Goal: Transaction & Acquisition: Purchase product/service

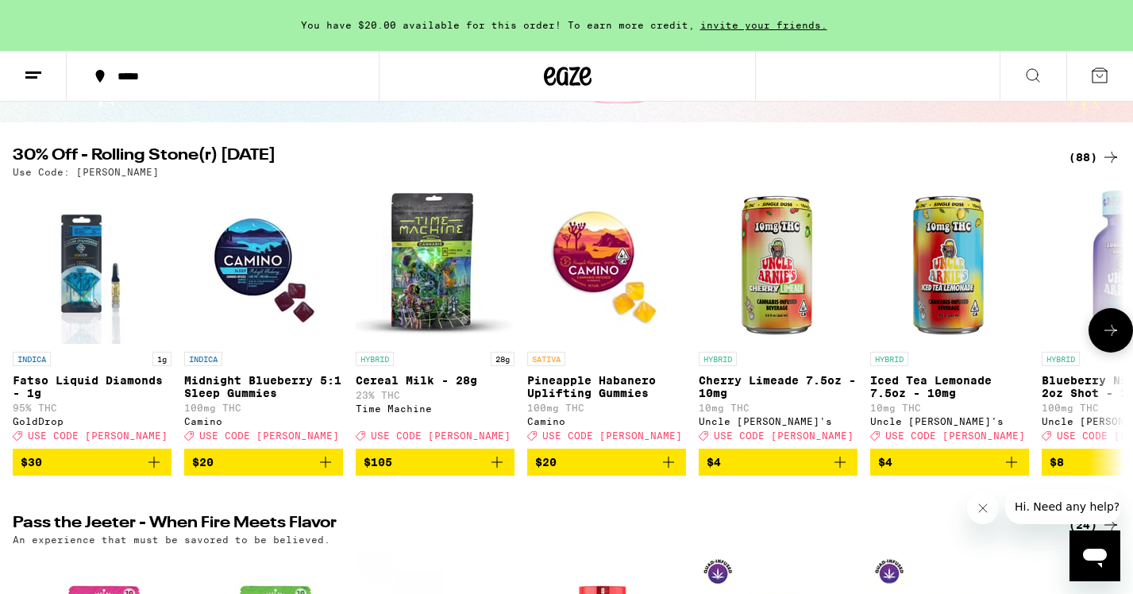
scroll to position [133, 0]
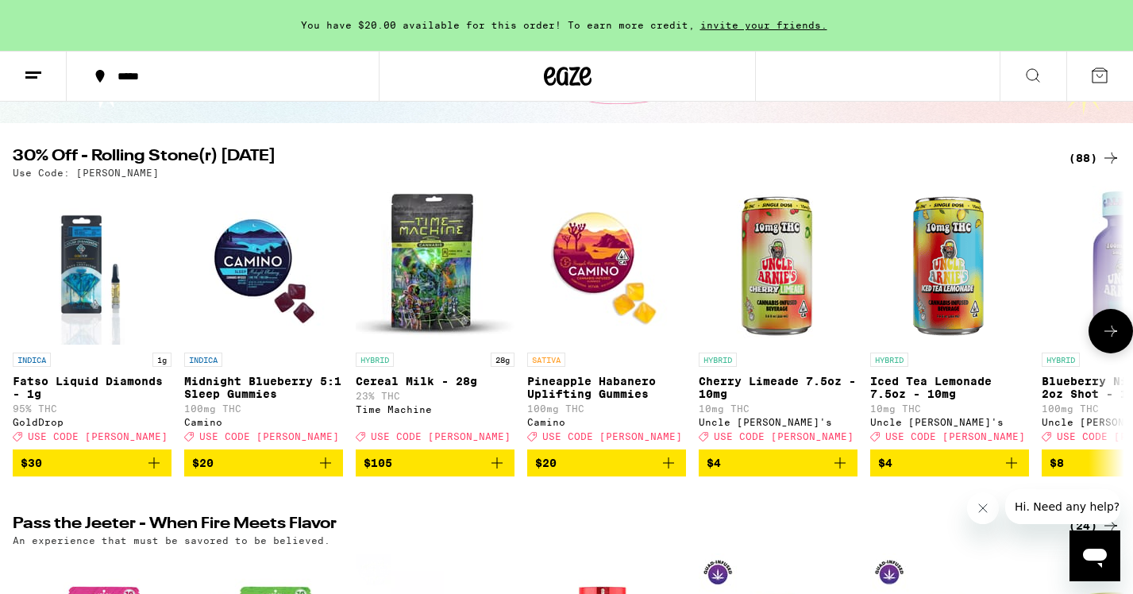
click at [1078, 336] on icon at bounding box center [1110, 331] width 19 height 19
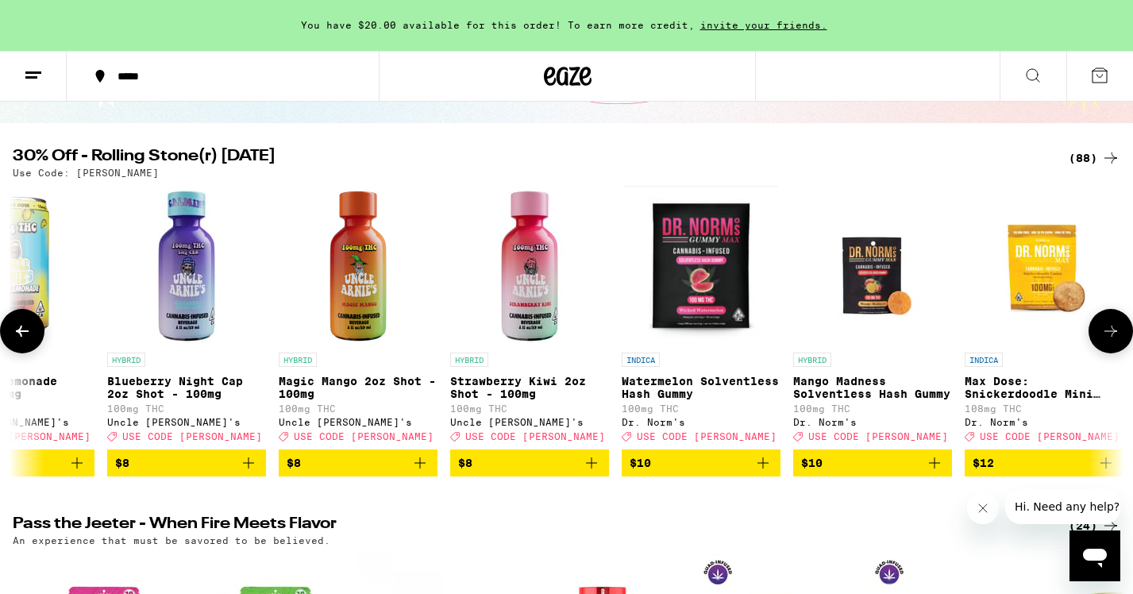
click at [1078, 336] on icon at bounding box center [1110, 331] width 19 height 19
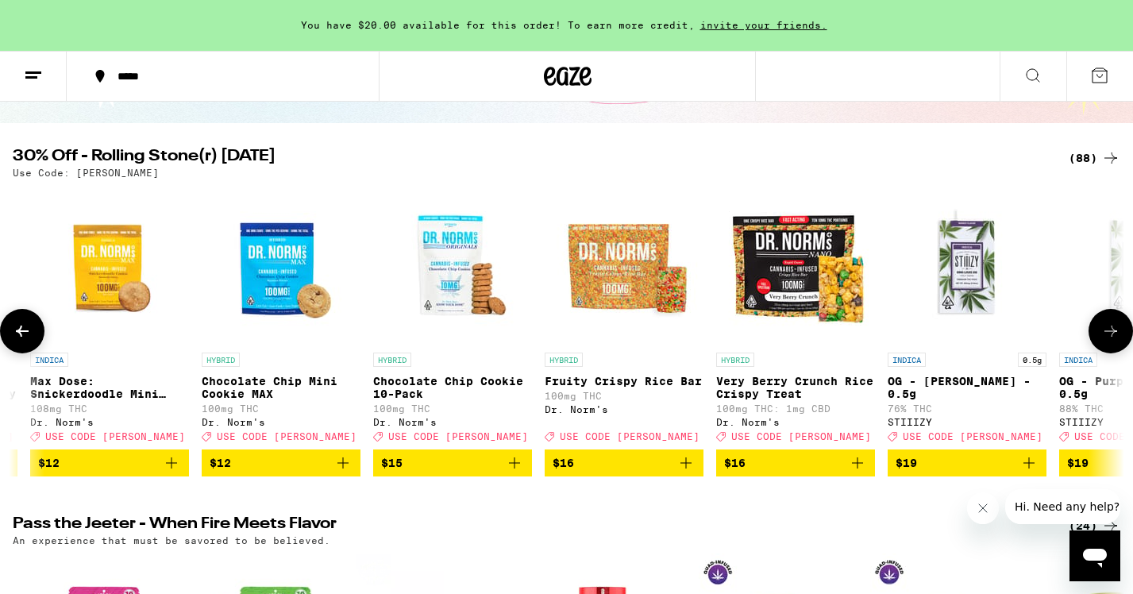
click at [1078, 336] on icon at bounding box center [1110, 331] width 19 height 19
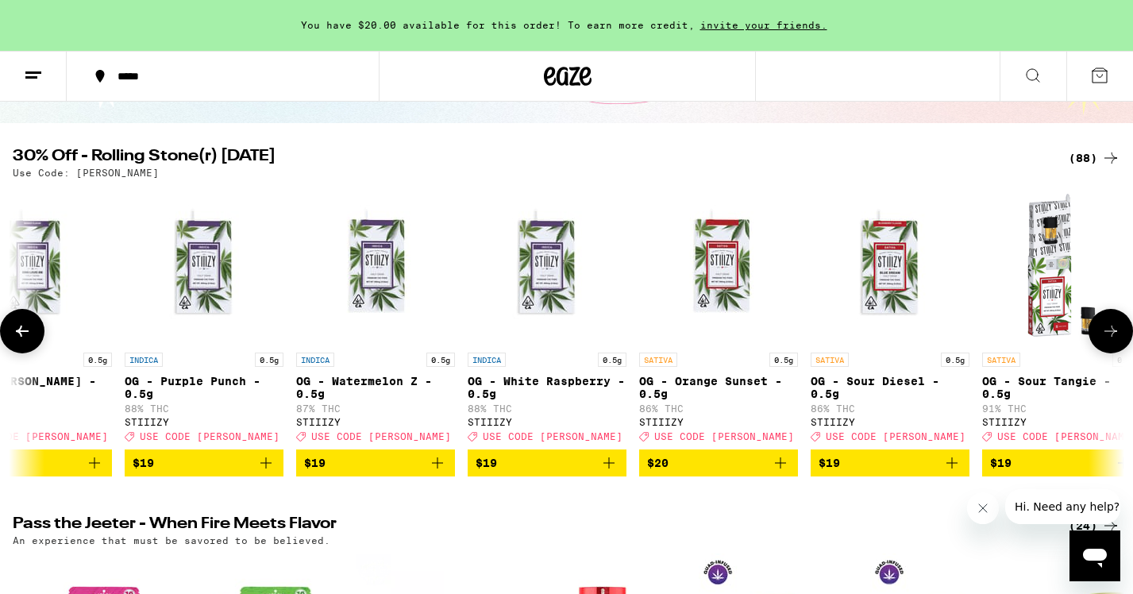
click at [1078, 336] on icon at bounding box center [1110, 331] width 19 height 19
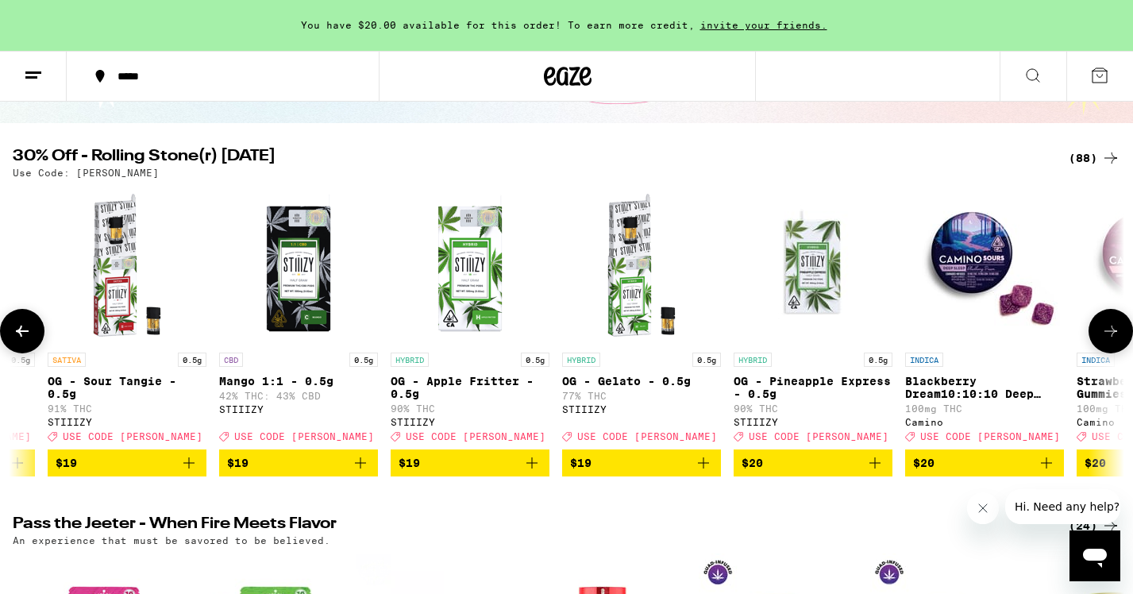
click at [1078, 336] on icon at bounding box center [1110, 331] width 19 height 19
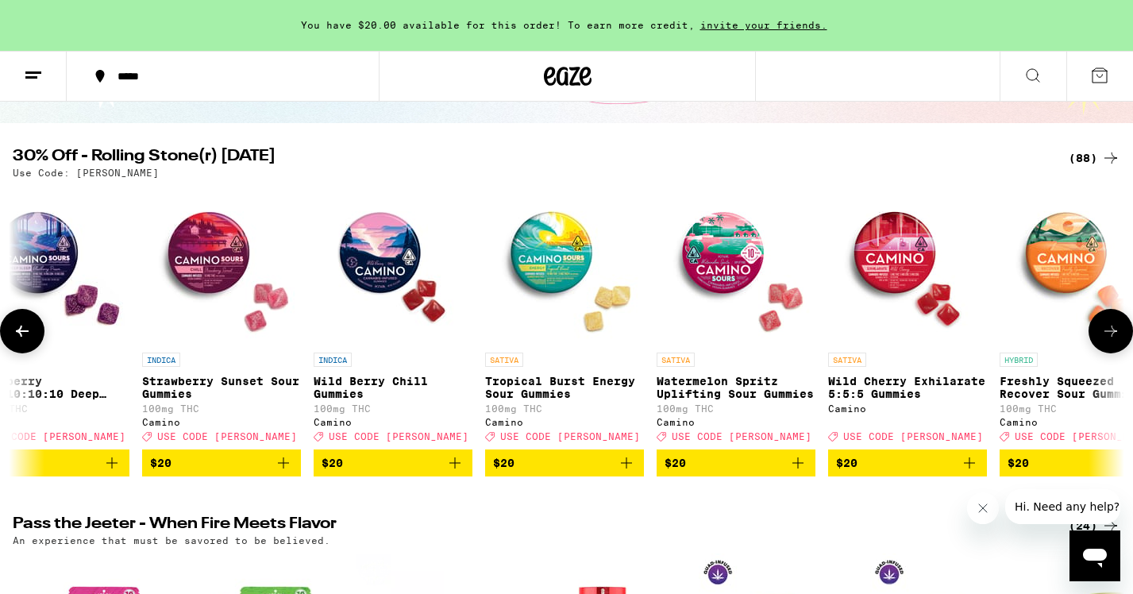
click at [1078, 336] on icon at bounding box center [1110, 331] width 19 height 19
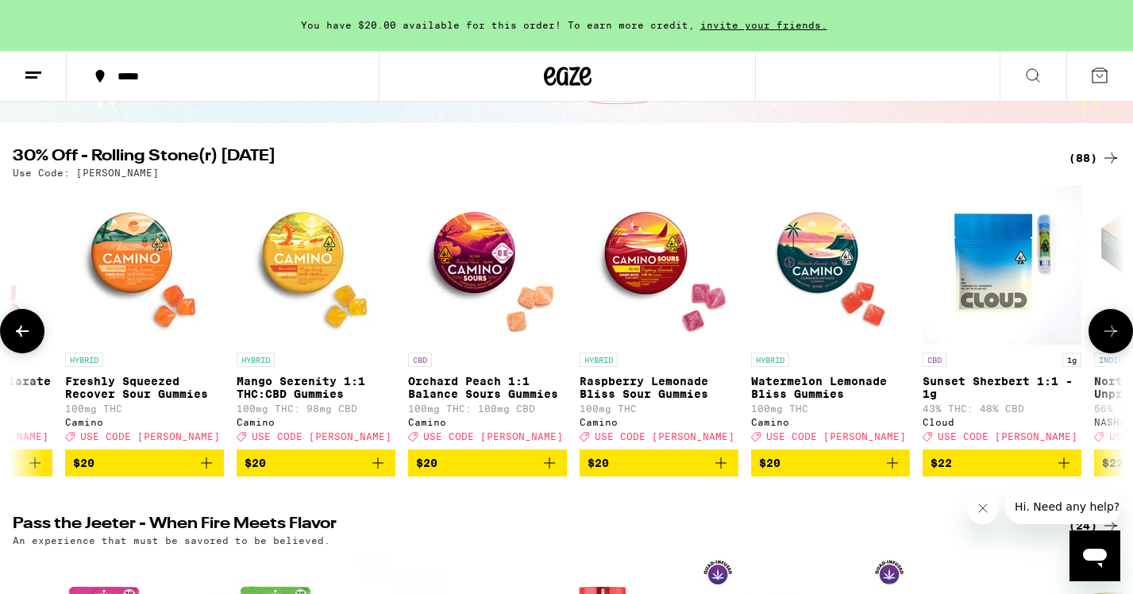
click at [1078, 336] on icon at bounding box center [1110, 331] width 19 height 19
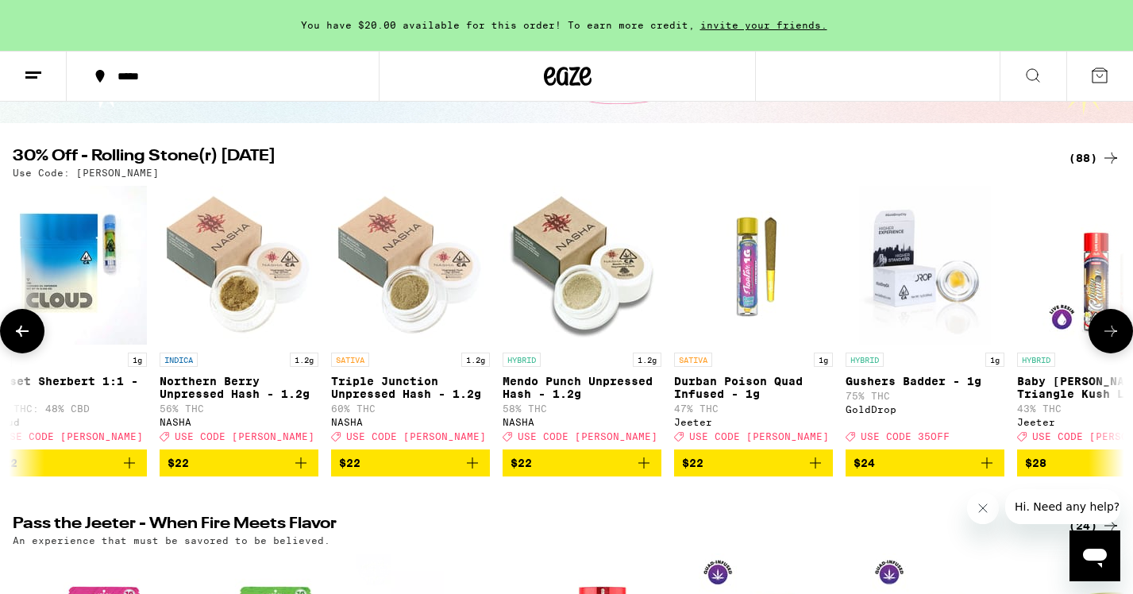
click at [1078, 336] on icon at bounding box center [1110, 331] width 19 height 19
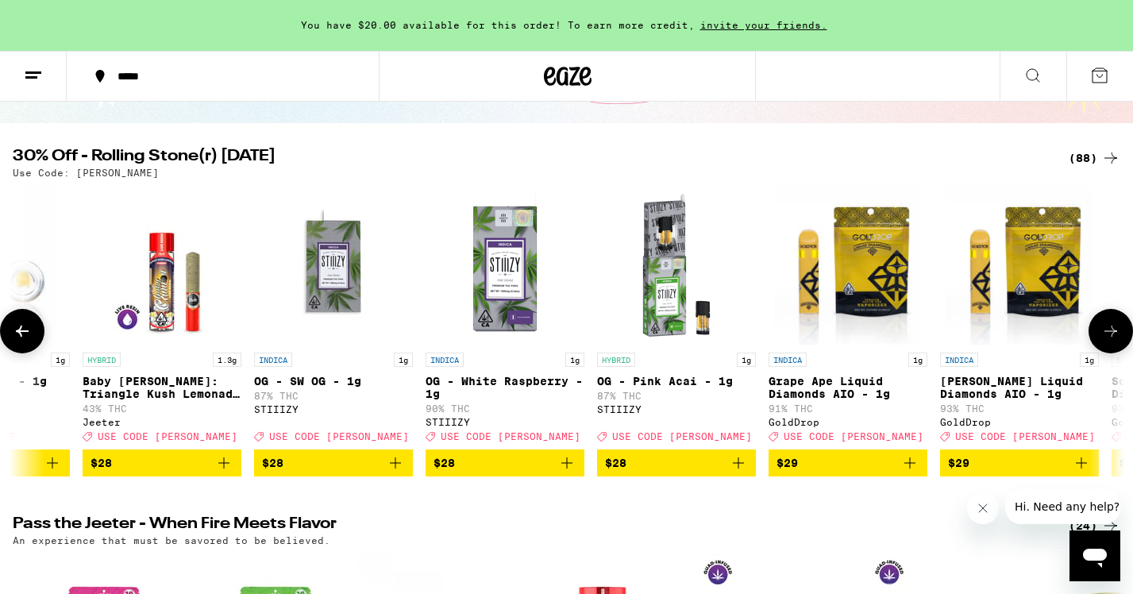
click at [1078, 336] on icon at bounding box center [1110, 331] width 19 height 19
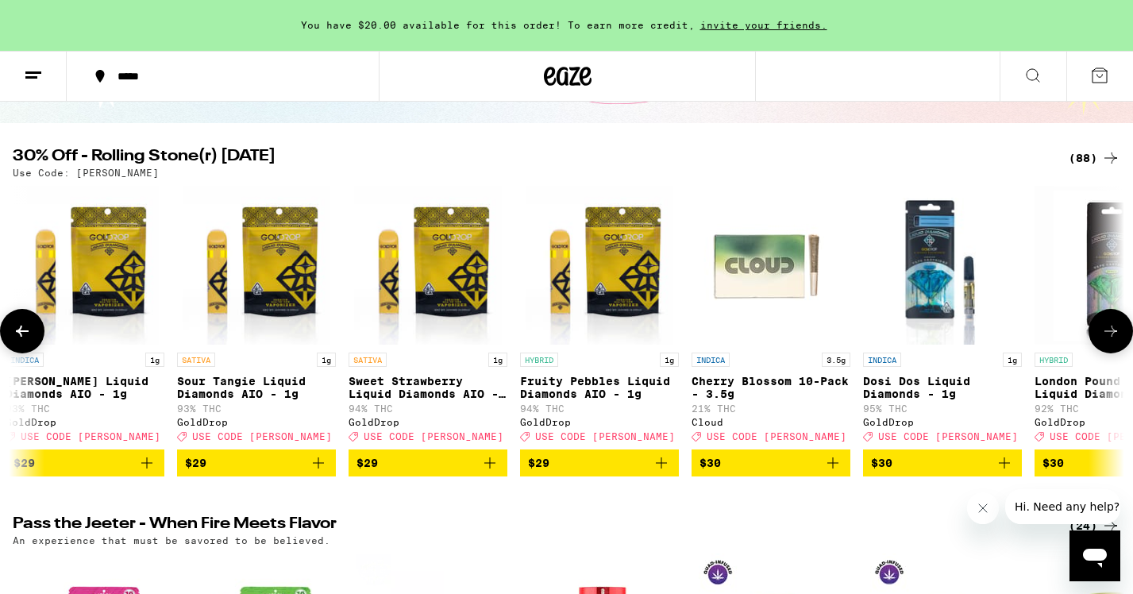
click at [1078, 336] on icon at bounding box center [1110, 331] width 19 height 19
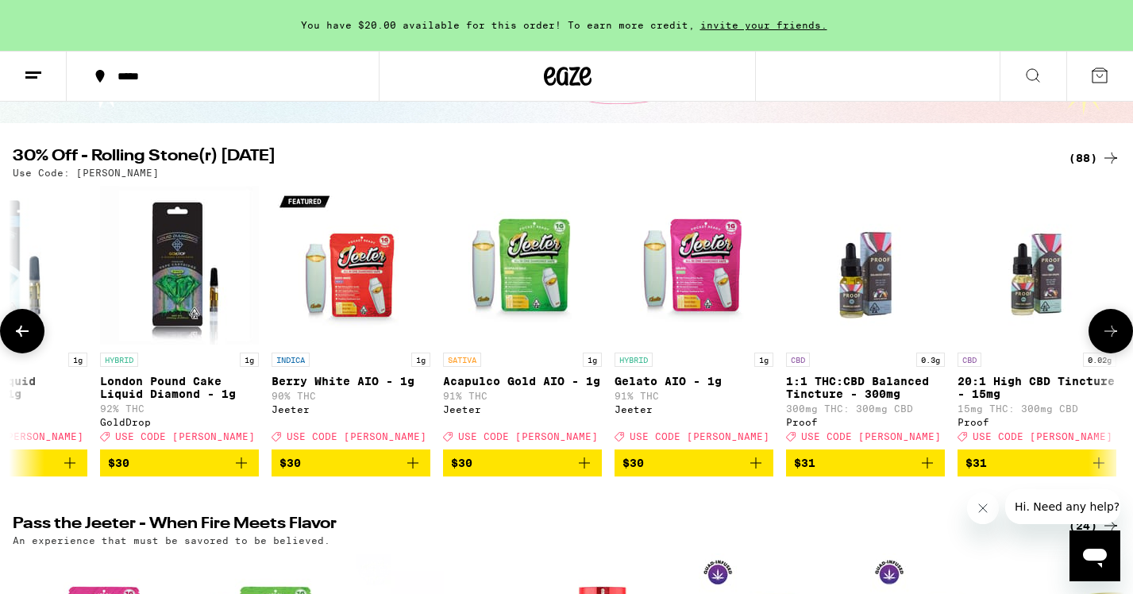
click at [1078, 336] on icon at bounding box center [1110, 331] width 19 height 19
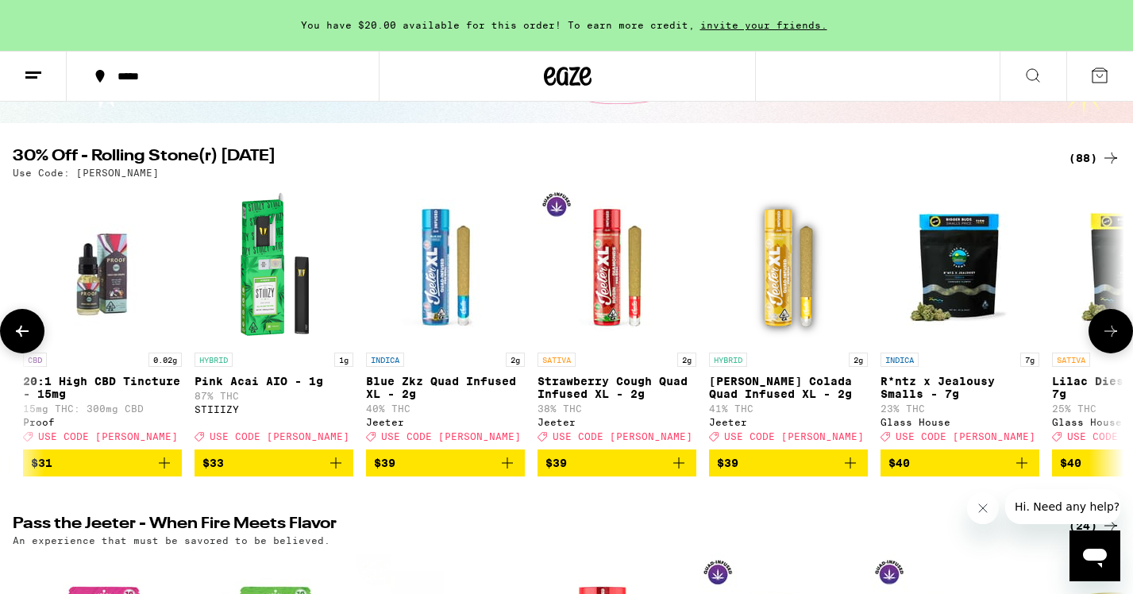
click at [1078, 336] on icon at bounding box center [1110, 331] width 19 height 19
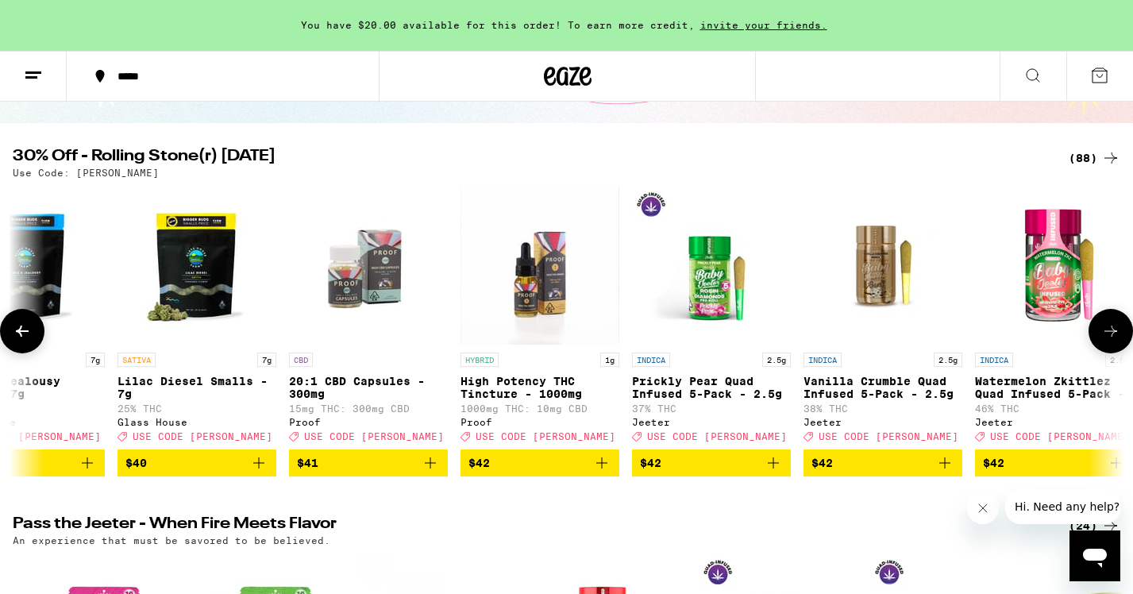
click at [1078, 336] on icon at bounding box center [1110, 331] width 19 height 19
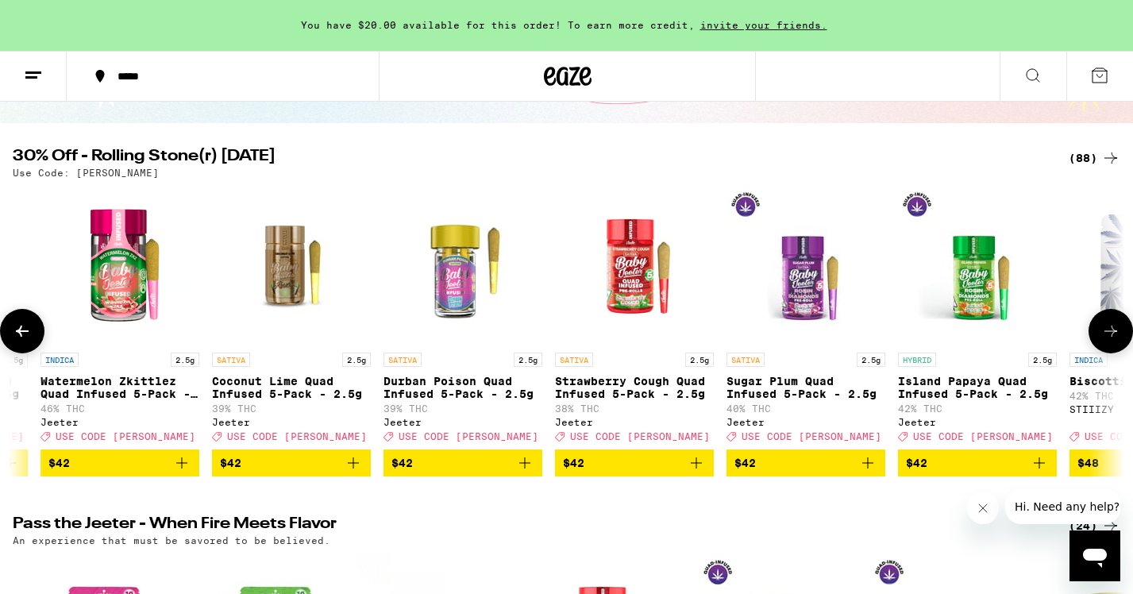
click at [1078, 336] on icon at bounding box center [1110, 331] width 19 height 19
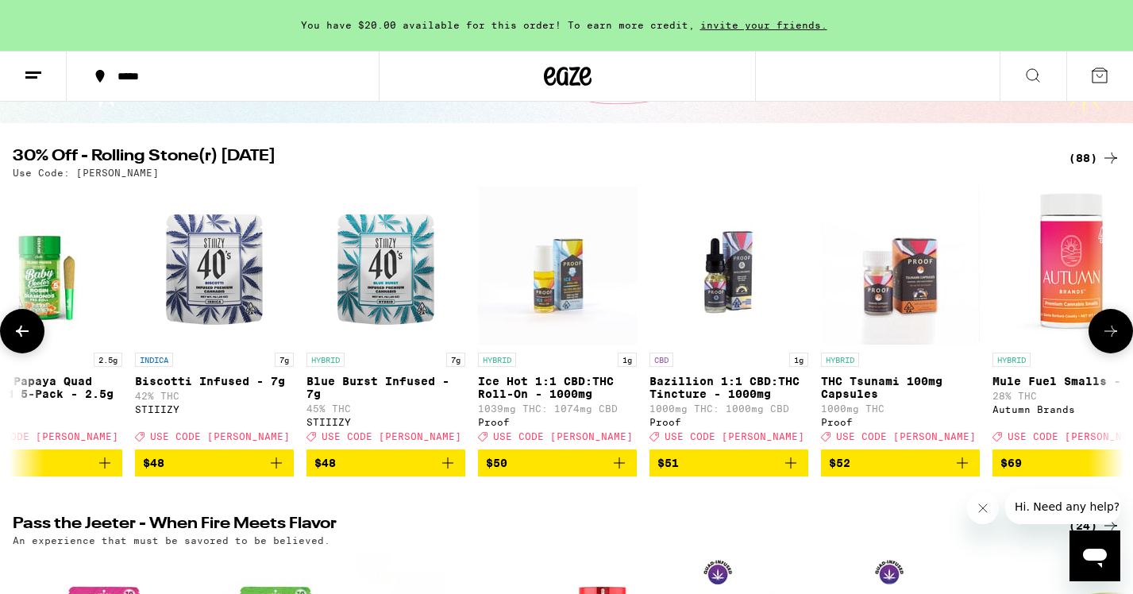
click at [1078, 336] on icon at bounding box center [1110, 331] width 19 height 19
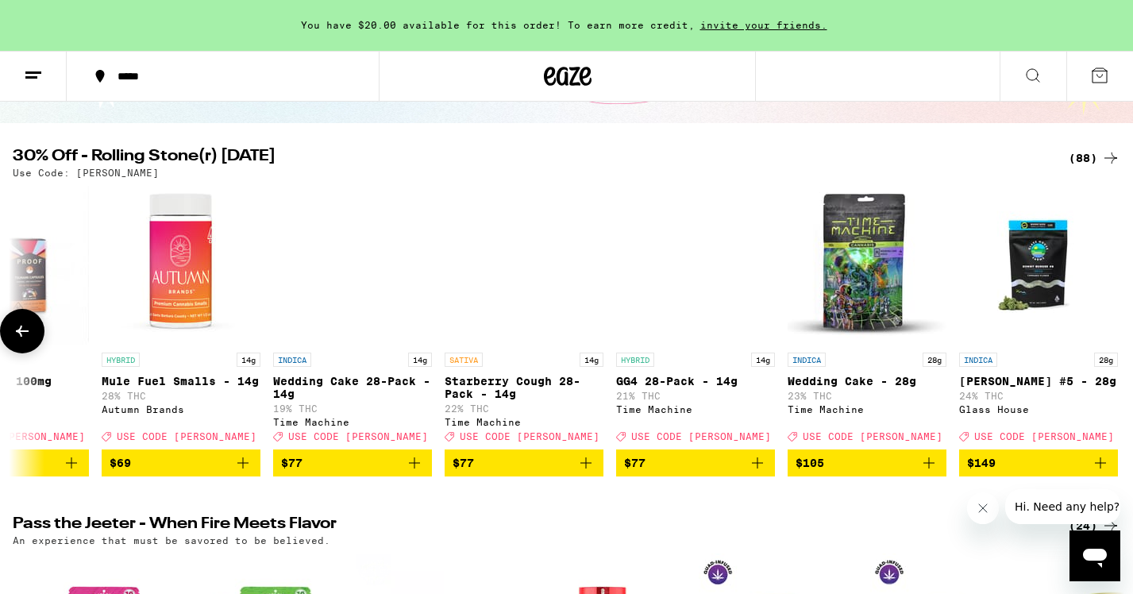
scroll to position [0, 13987]
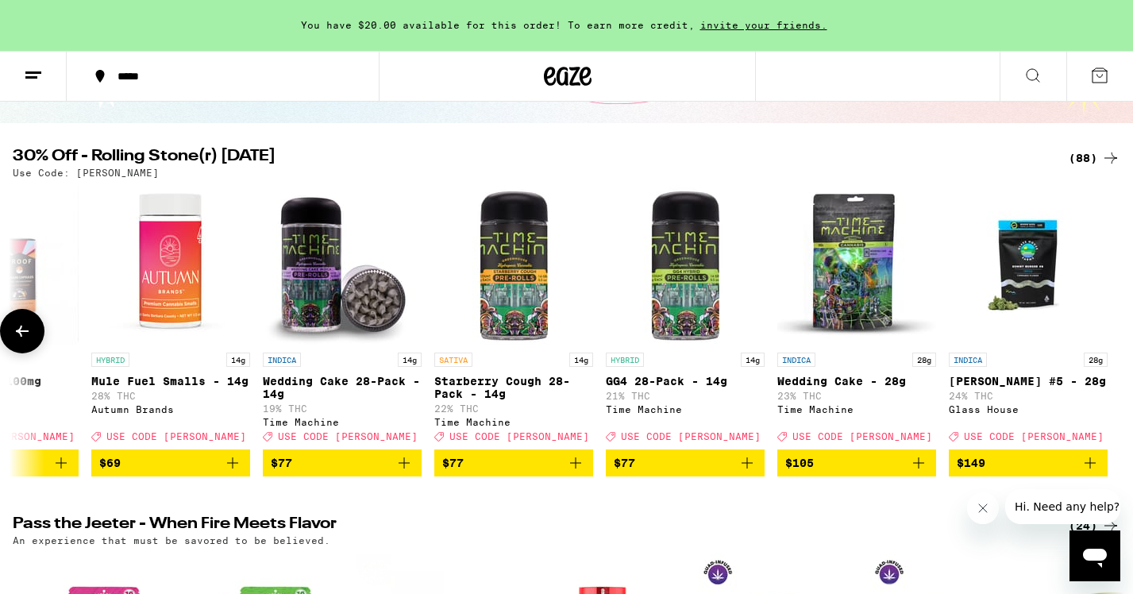
click at [1078, 336] on div at bounding box center [1111, 331] width 44 height 44
click at [462, 27] on span "You have $20.00 available for this order! To earn more credit," at bounding box center [498, 25] width 394 height 10
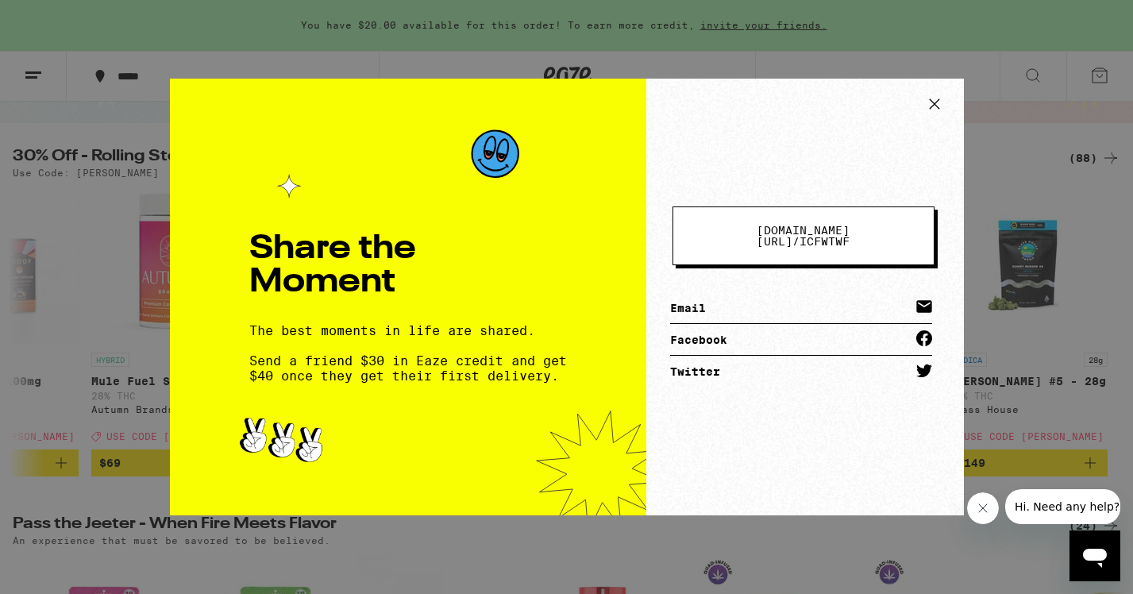
click at [935, 102] on icon at bounding box center [935, 104] width 24 height 24
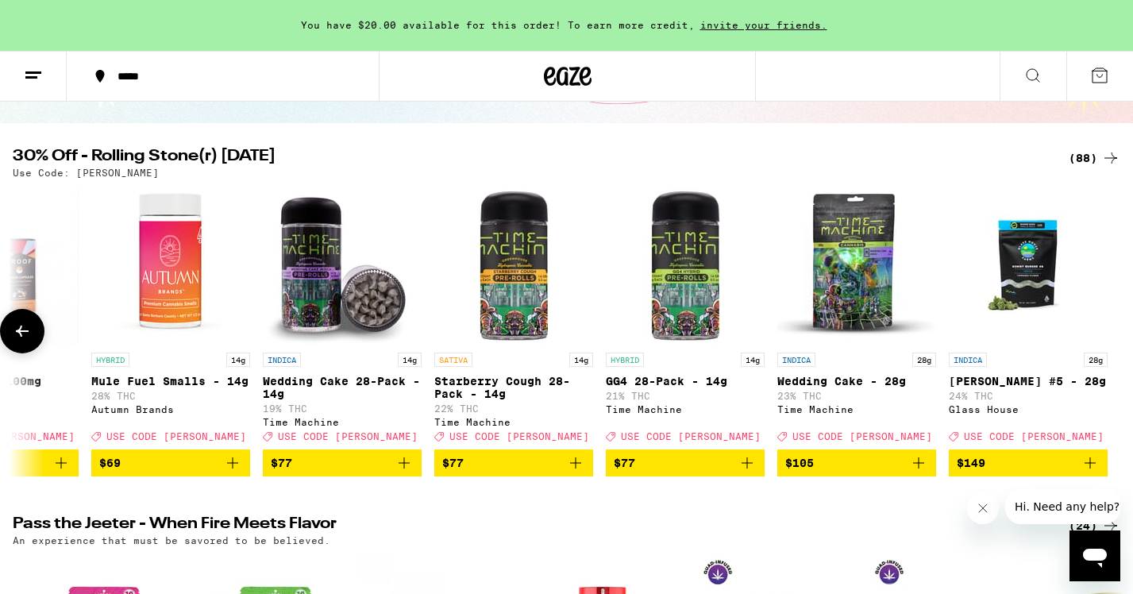
click at [21, 337] on icon at bounding box center [22, 331] width 19 height 19
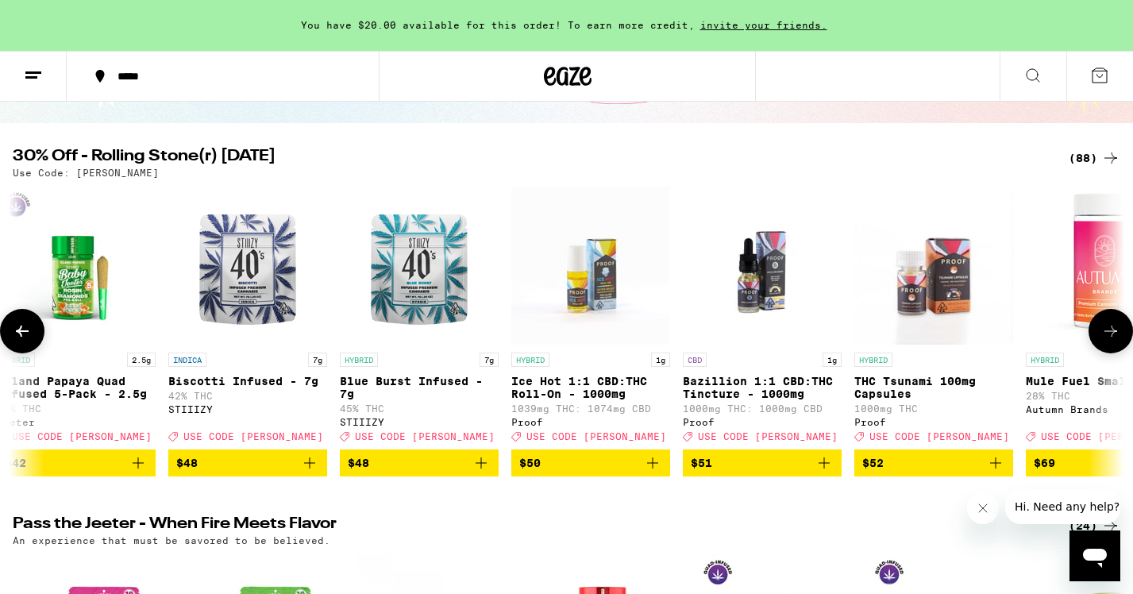
click at [25, 334] on icon at bounding box center [22, 331] width 19 height 19
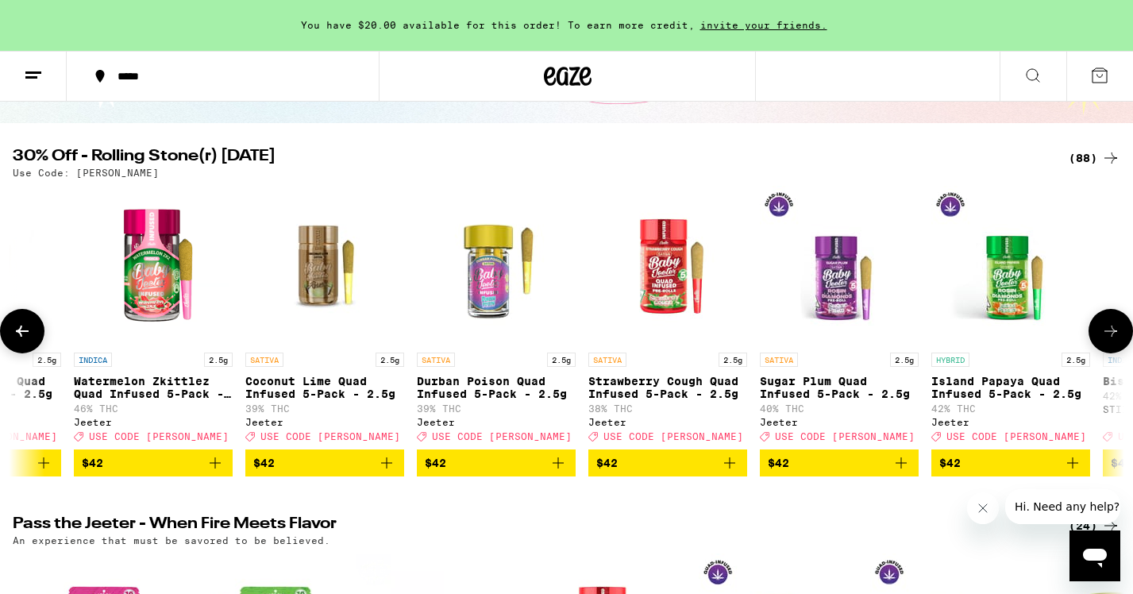
click at [25, 334] on icon at bounding box center [22, 331] width 19 height 19
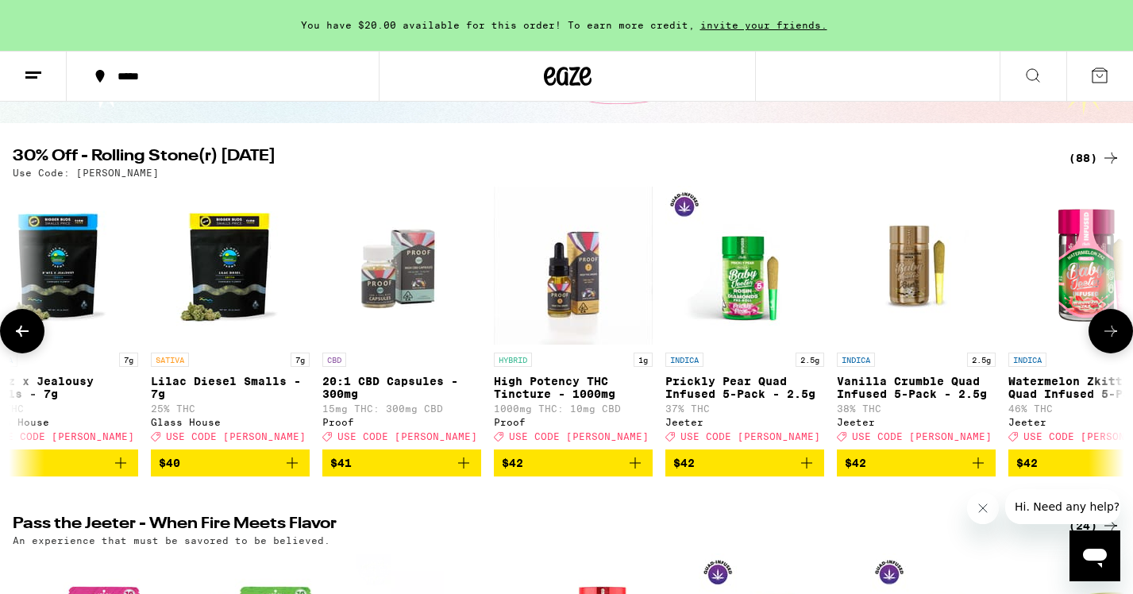
click at [25, 334] on icon at bounding box center [22, 331] width 19 height 19
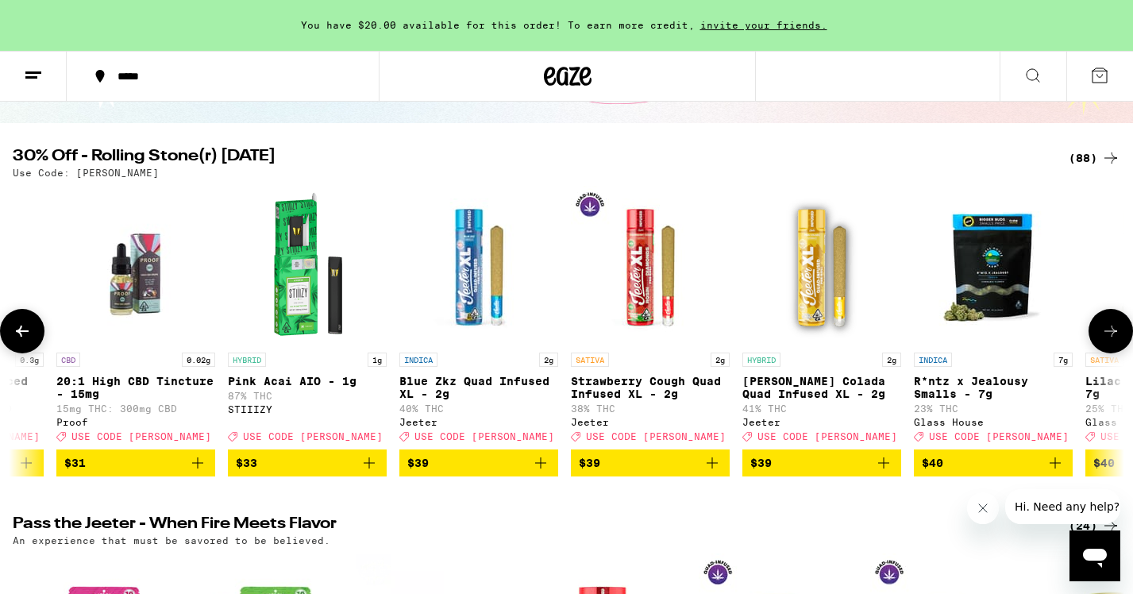
click at [25, 334] on icon at bounding box center [22, 331] width 19 height 19
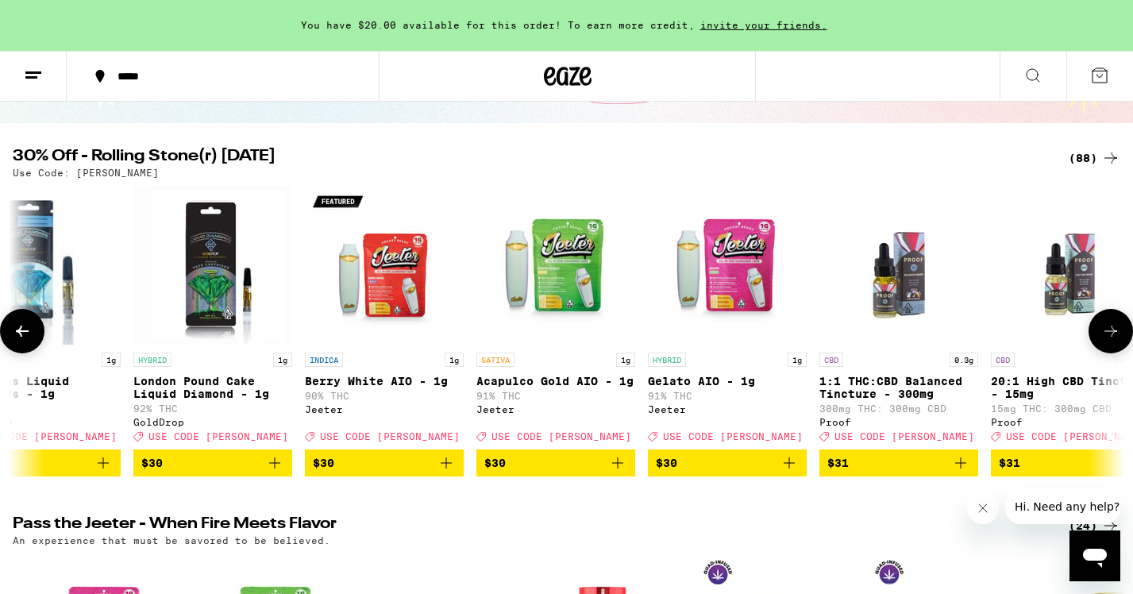
click at [25, 334] on icon at bounding box center [22, 331] width 19 height 19
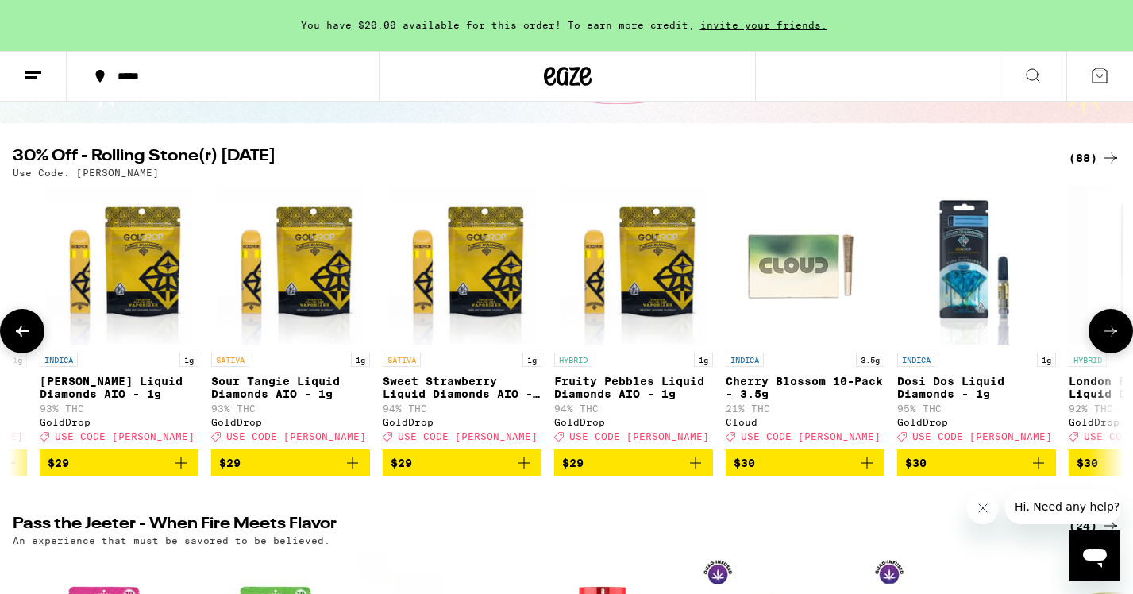
click at [25, 334] on icon at bounding box center [22, 331] width 19 height 19
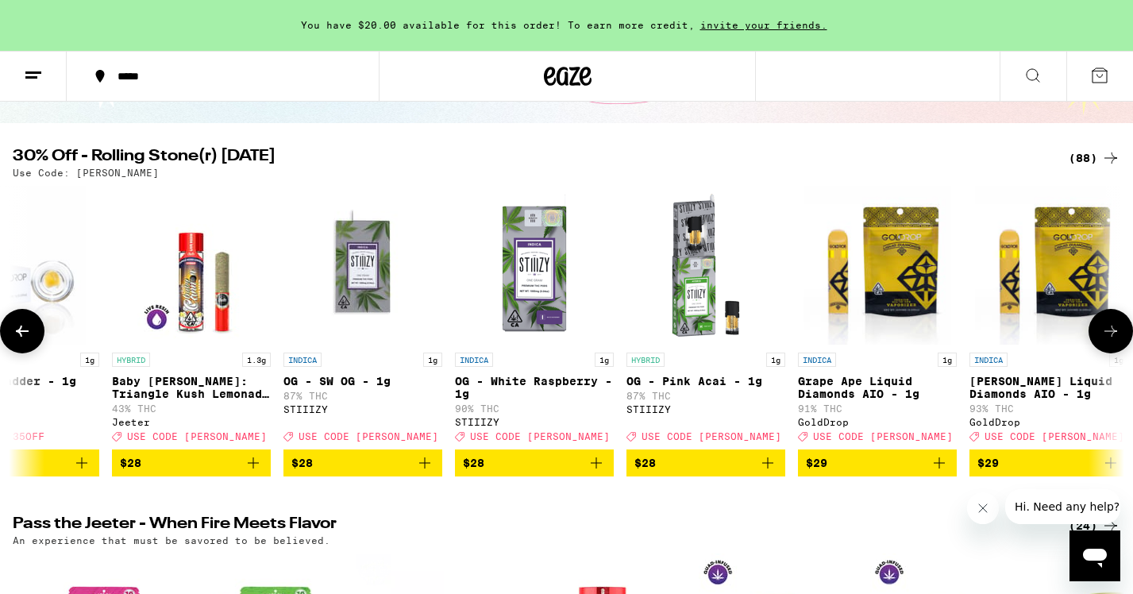
click at [25, 334] on icon at bounding box center [22, 331] width 19 height 19
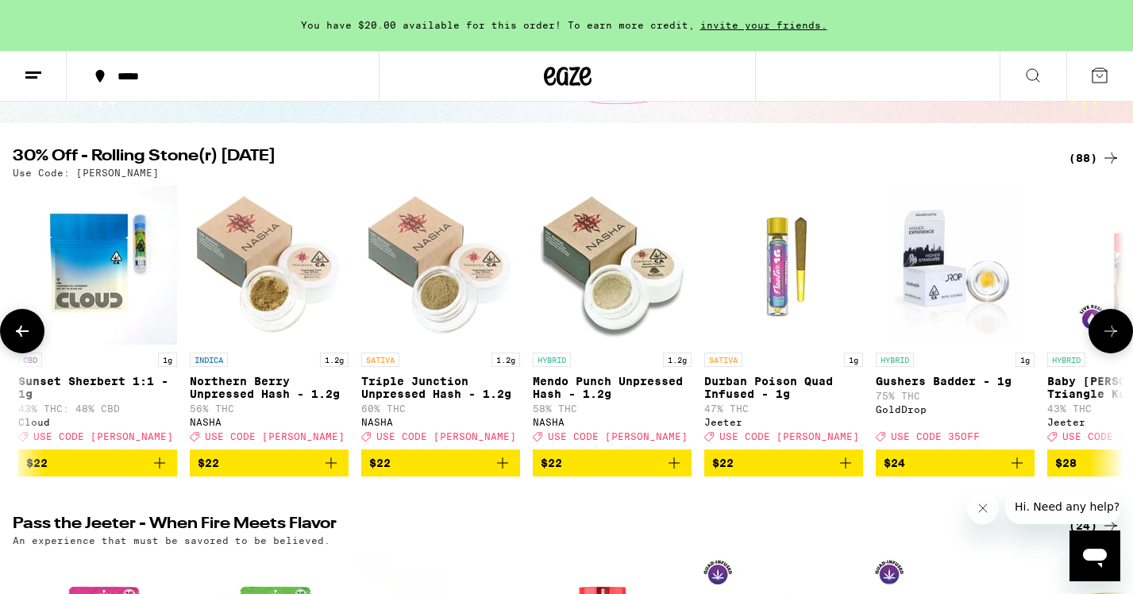
click at [25, 334] on icon at bounding box center [22, 331] width 19 height 19
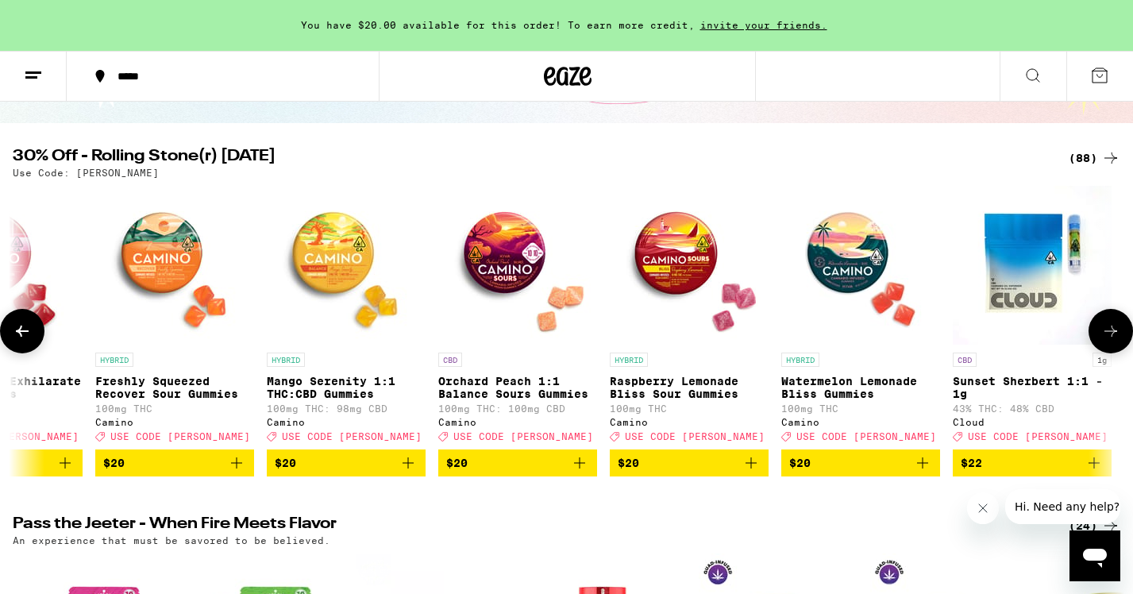
click at [25, 334] on icon at bounding box center [22, 331] width 19 height 19
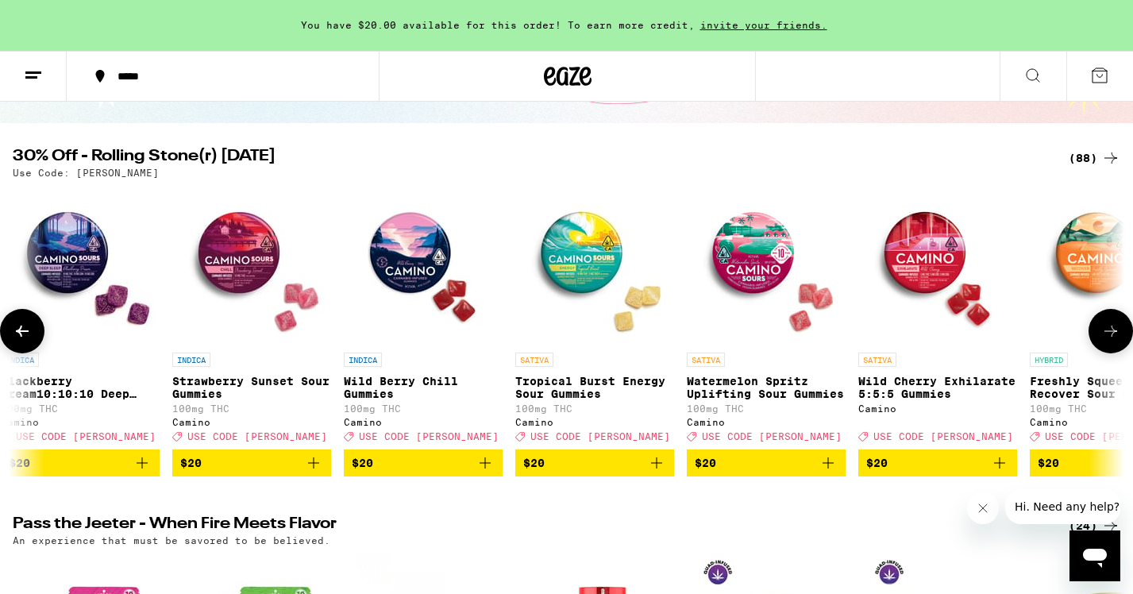
click at [25, 334] on icon at bounding box center [22, 331] width 19 height 19
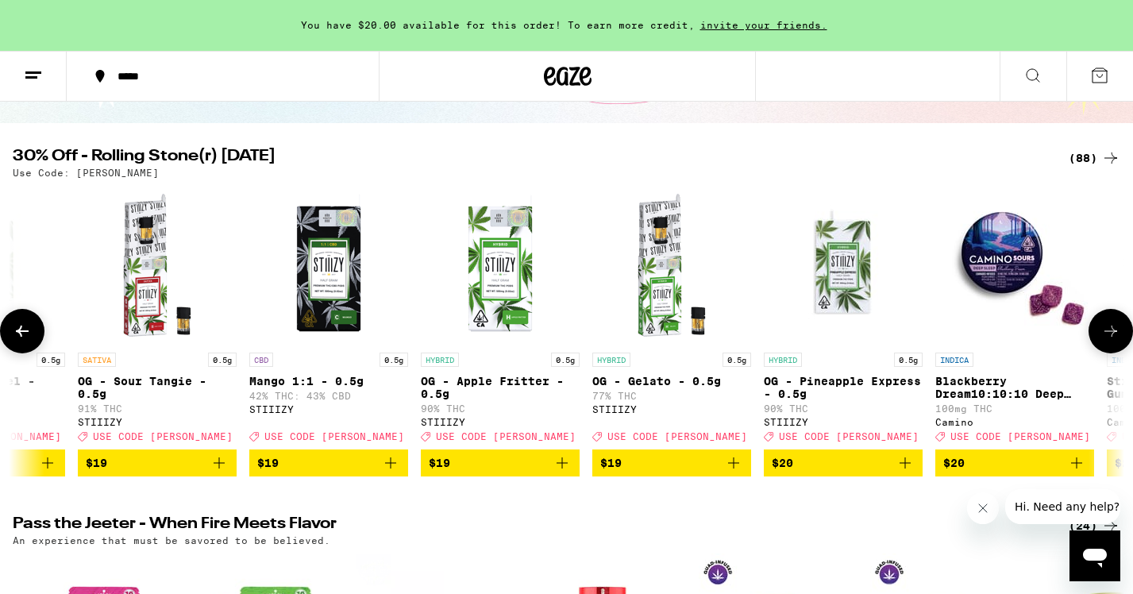
click at [25, 334] on icon at bounding box center [22, 331] width 19 height 19
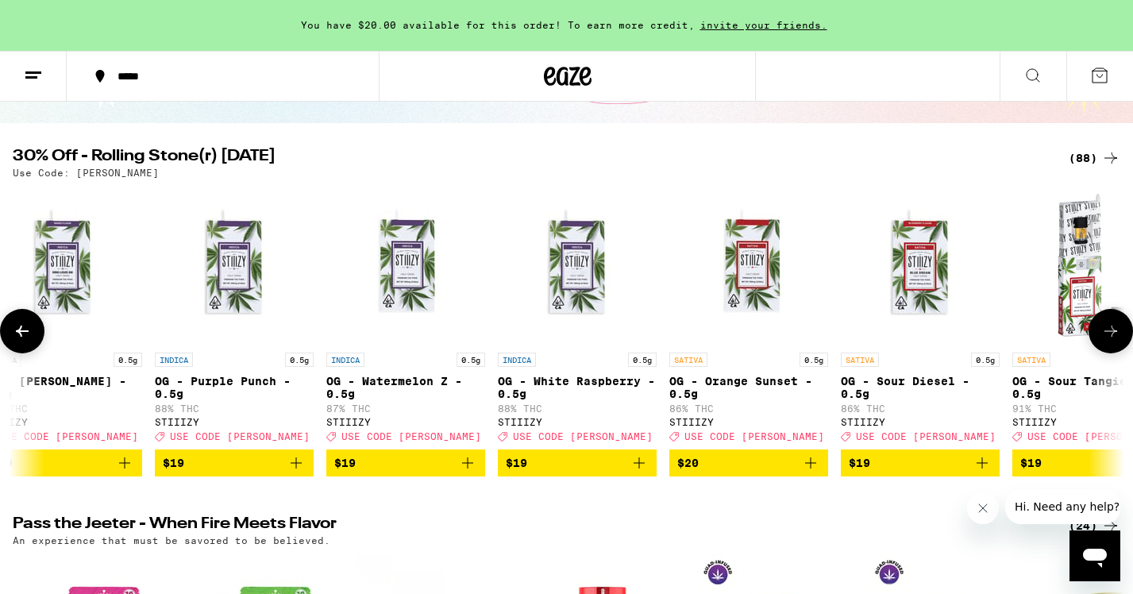
click at [25, 334] on icon at bounding box center [22, 331] width 19 height 19
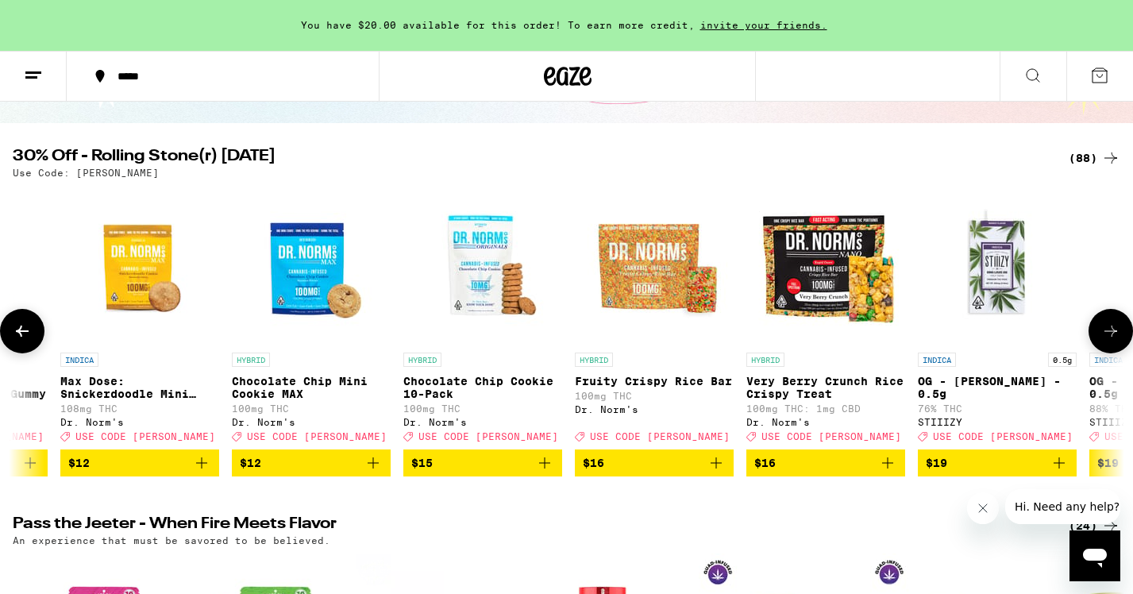
click at [25, 334] on icon at bounding box center [22, 331] width 19 height 19
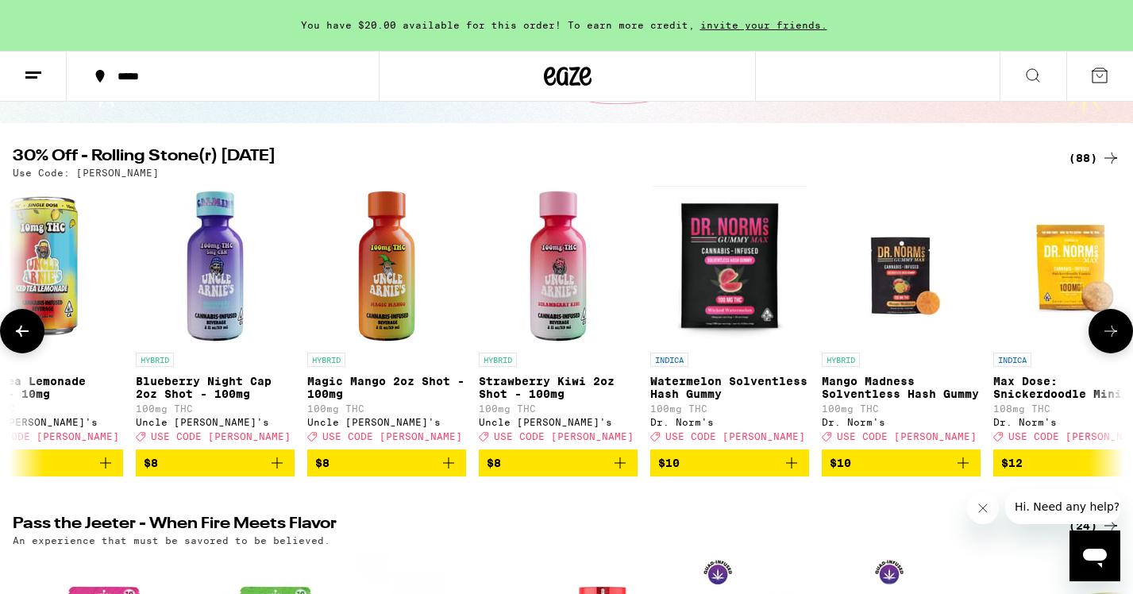
scroll to position [0, 904]
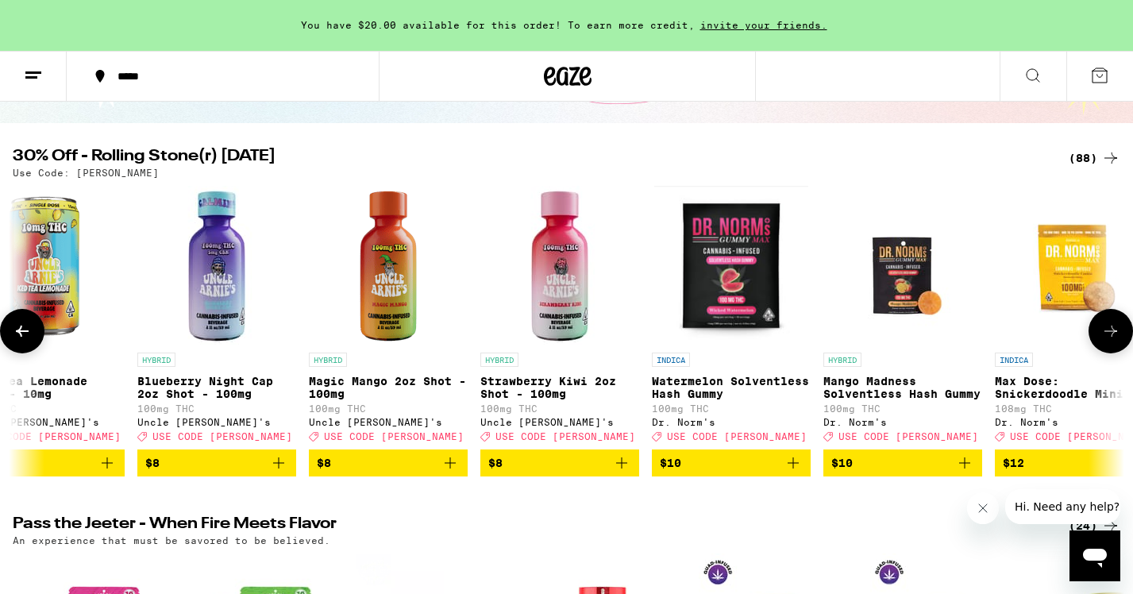
click at [25, 334] on icon at bounding box center [22, 331] width 19 height 19
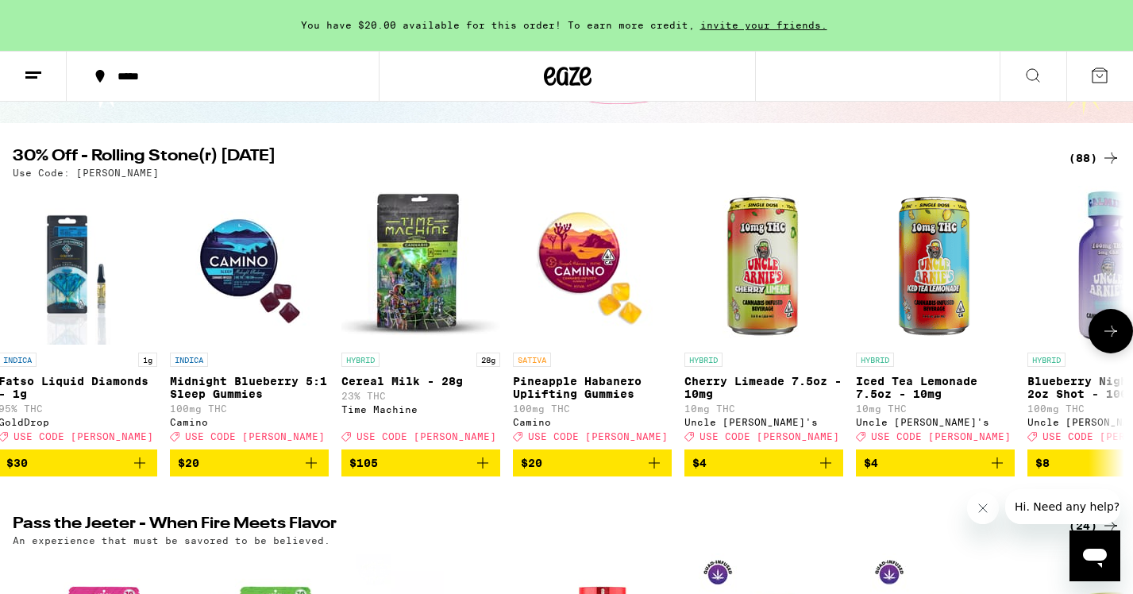
scroll to position [0, 0]
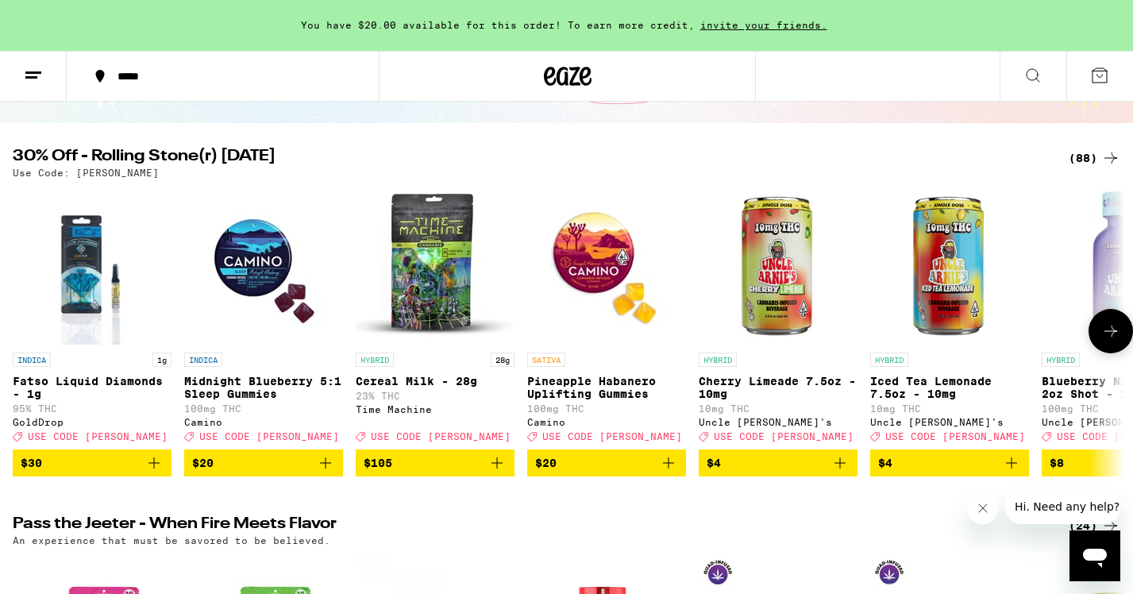
click at [25, 334] on div at bounding box center [22, 331] width 44 height 44
click at [1078, 340] on icon at bounding box center [1110, 331] width 19 height 19
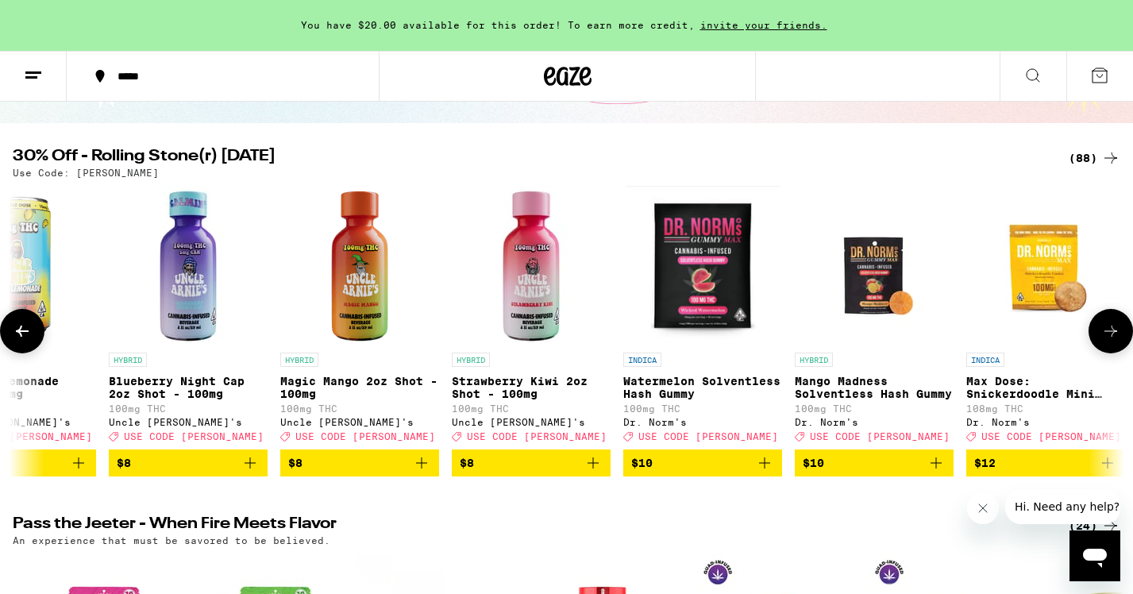
click at [1078, 340] on icon at bounding box center [1110, 331] width 19 height 19
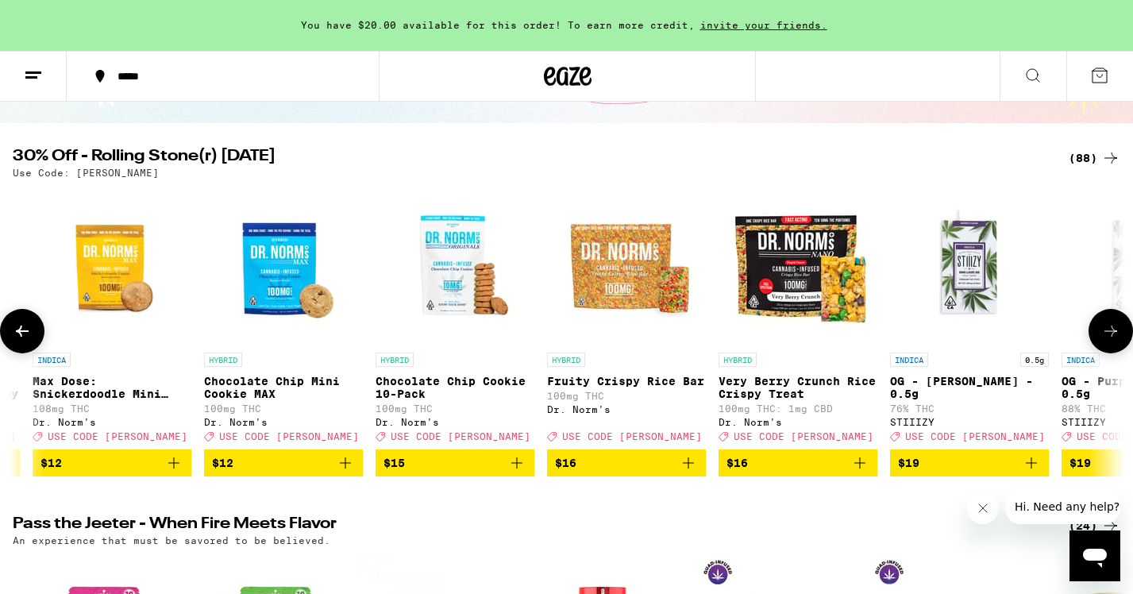
scroll to position [0, 1869]
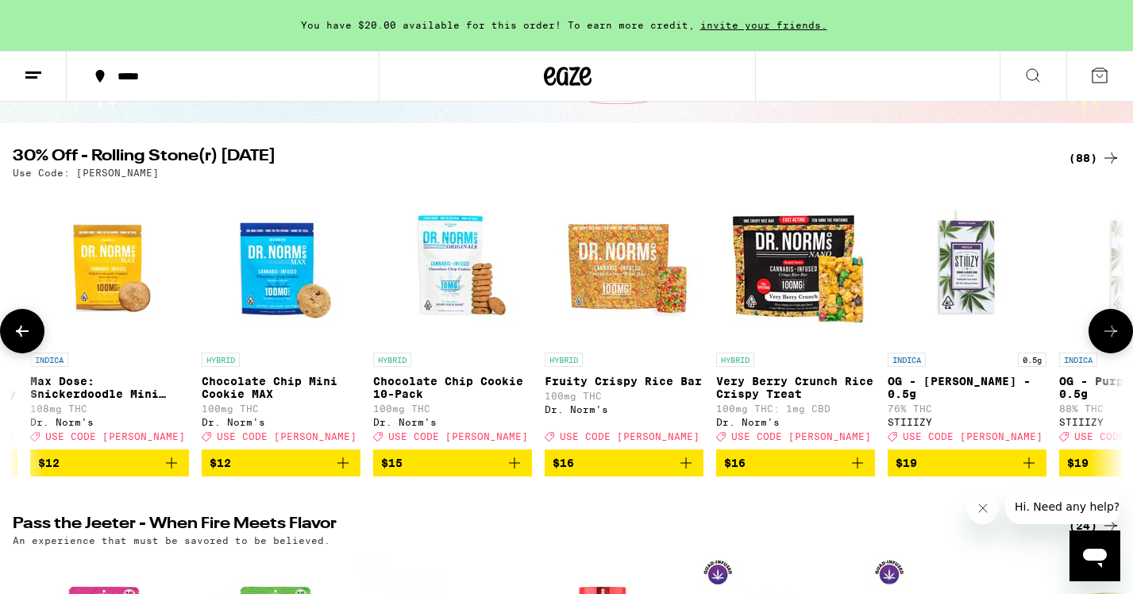
click at [270, 279] on img "Open page for Chocolate Chip Mini Cookie MAX from Dr. Norm's" at bounding box center [281, 265] width 159 height 159
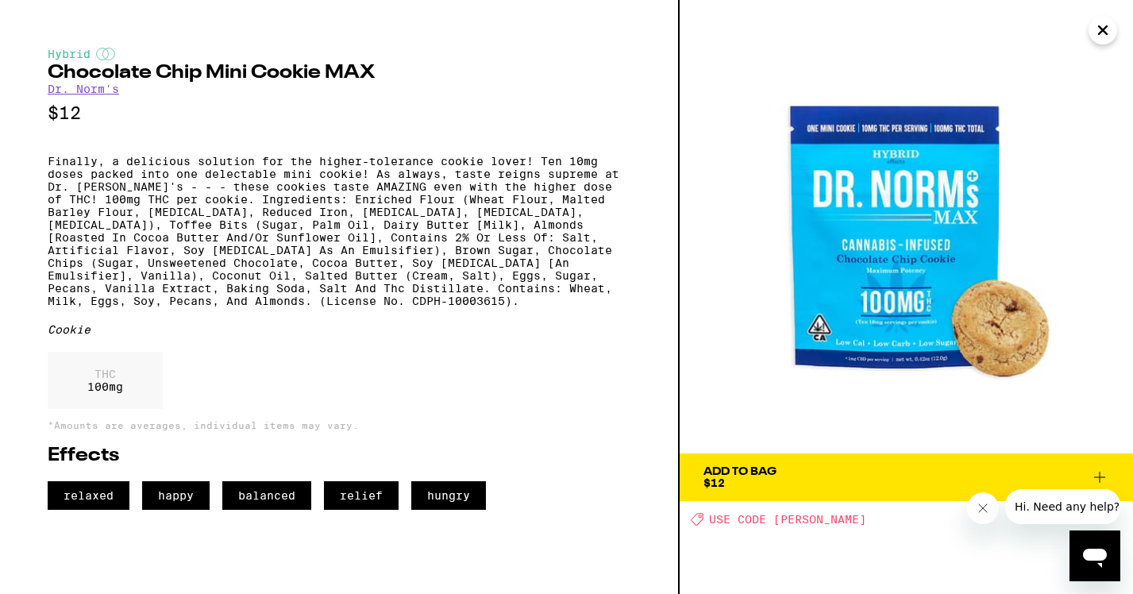
click at [1078, 31] on icon "Close" at bounding box center [1102, 30] width 19 height 24
